Goal: Browse casually: Explore the website without a specific task or goal

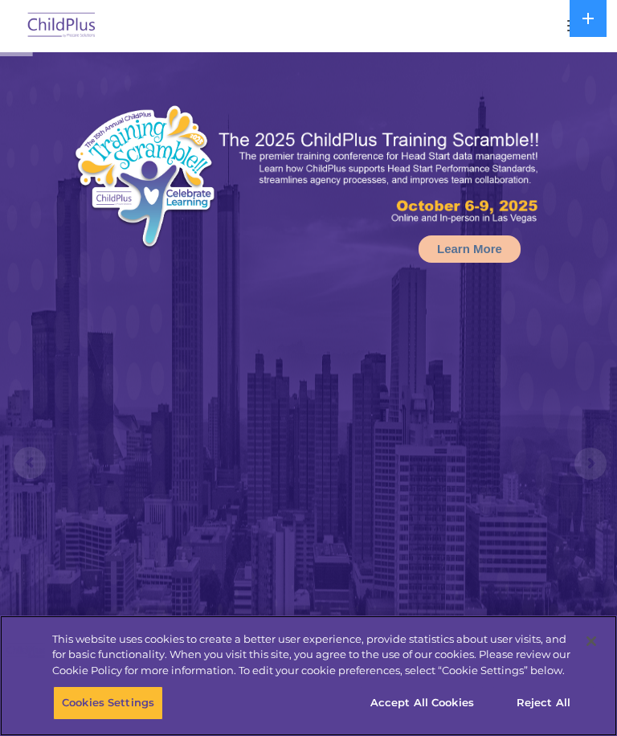
select select "MEDIUM"
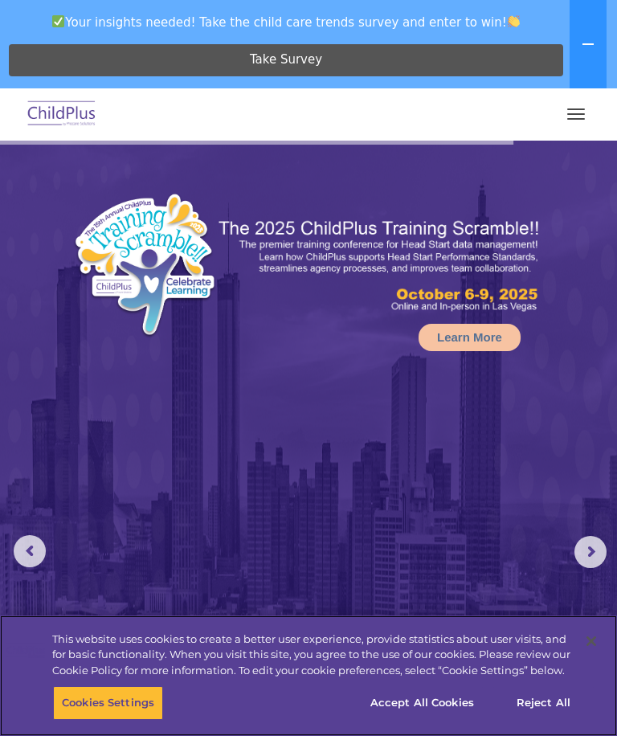
click at [425, 703] on button "Accept All Cookies" at bounding box center [422, 703] width 121 height 34
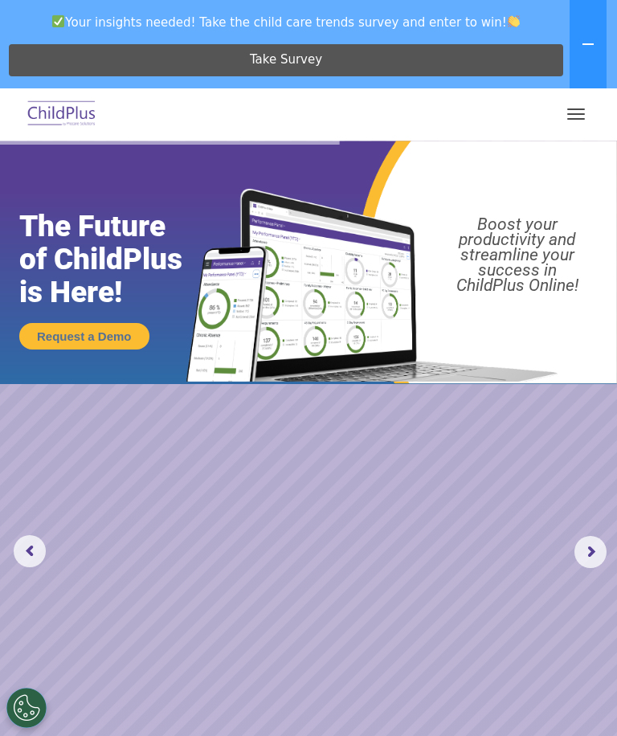
click at [597, 556] on rs-arrow at bounding box center [591, 552] width 32 height 32
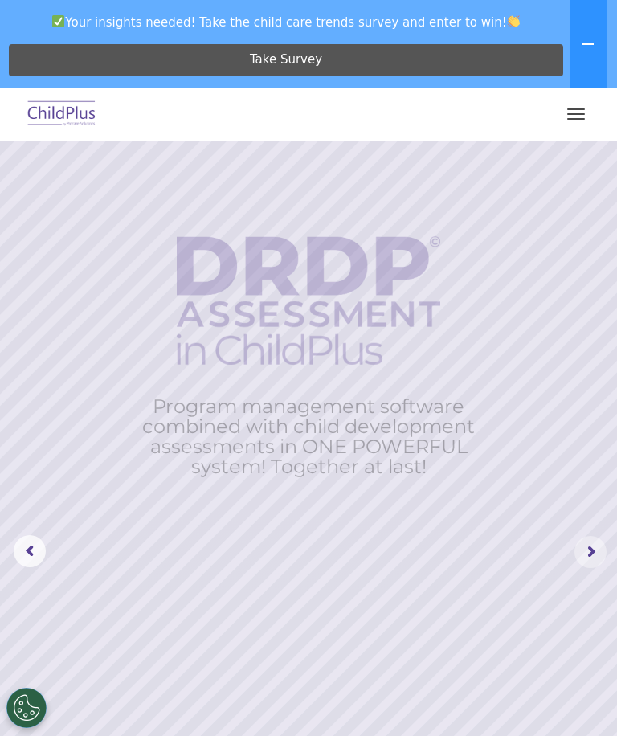
click at [600, 555] on rs-arrow at bounding box center [591, 552] width 32 height 32
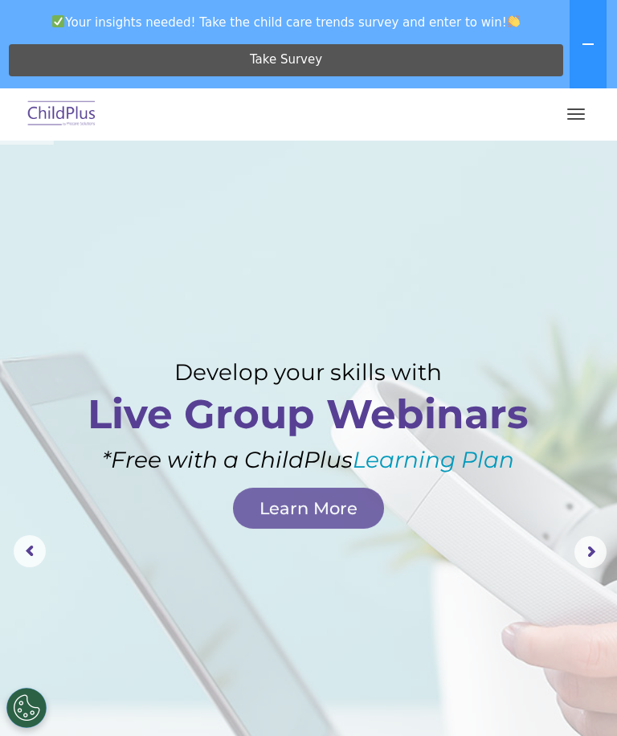
click at [56, 109] on img at bounding box center [62, 115] width 76 height 38
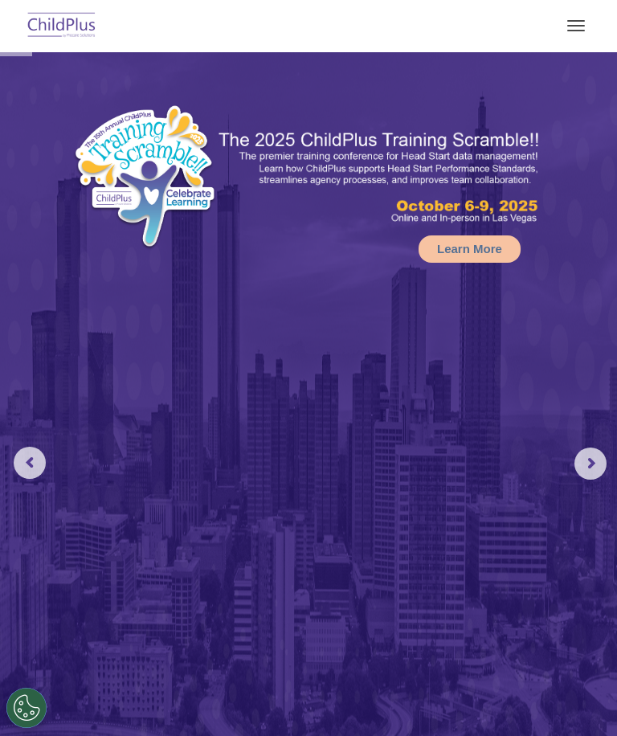
select select "MEDIUM"
click at [510, 34] on div at bounding box center [308, 25] width 553 height 39
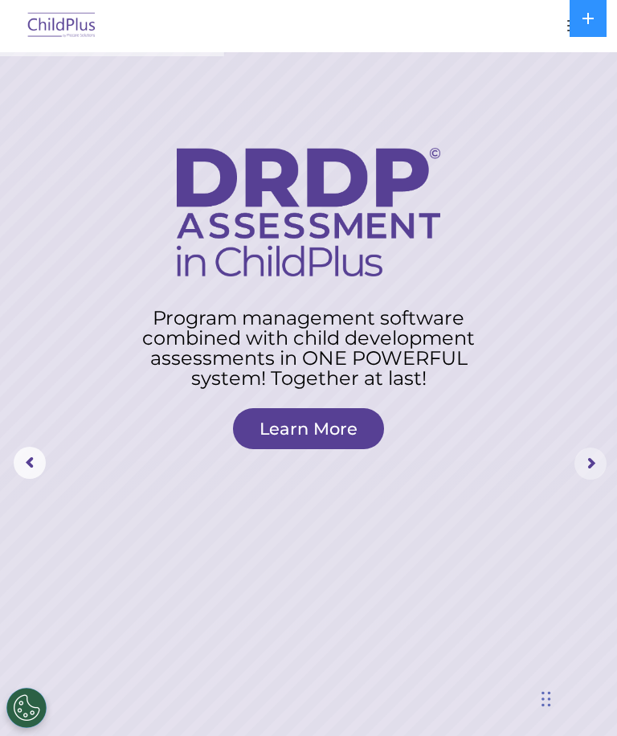
click at [597, 462] on rs-arrow at bounding box center [591, 464] width 32 height 32
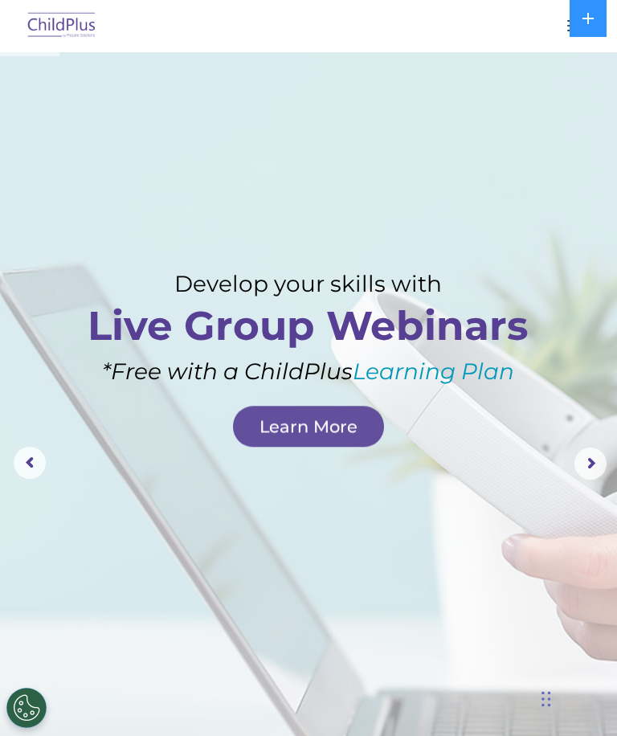
click at [592, 457] on rs-arrow at bounding box center [591, 464] width 32 height 32
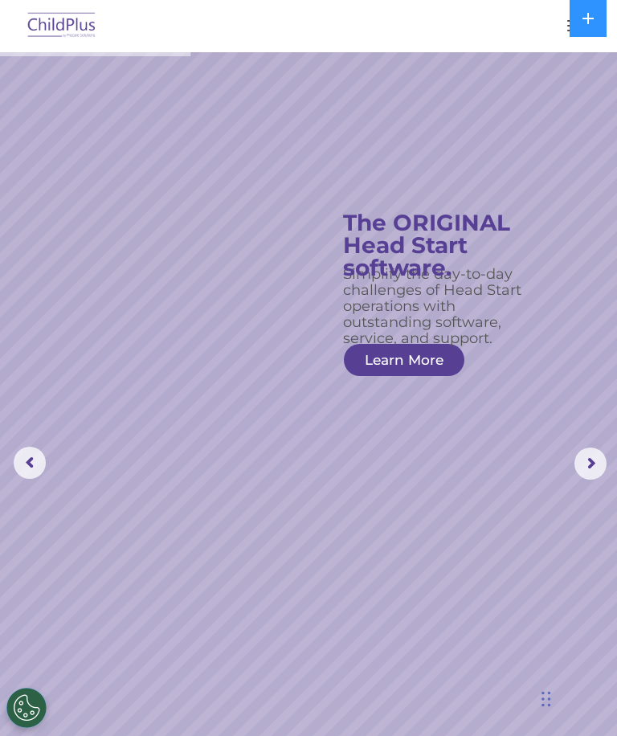
click at [593, 465] on rs-arrow at bounding box center [591, 464] width 32 height 32
